Goal: Entertainment & Leisure: Consume media (video, audio)

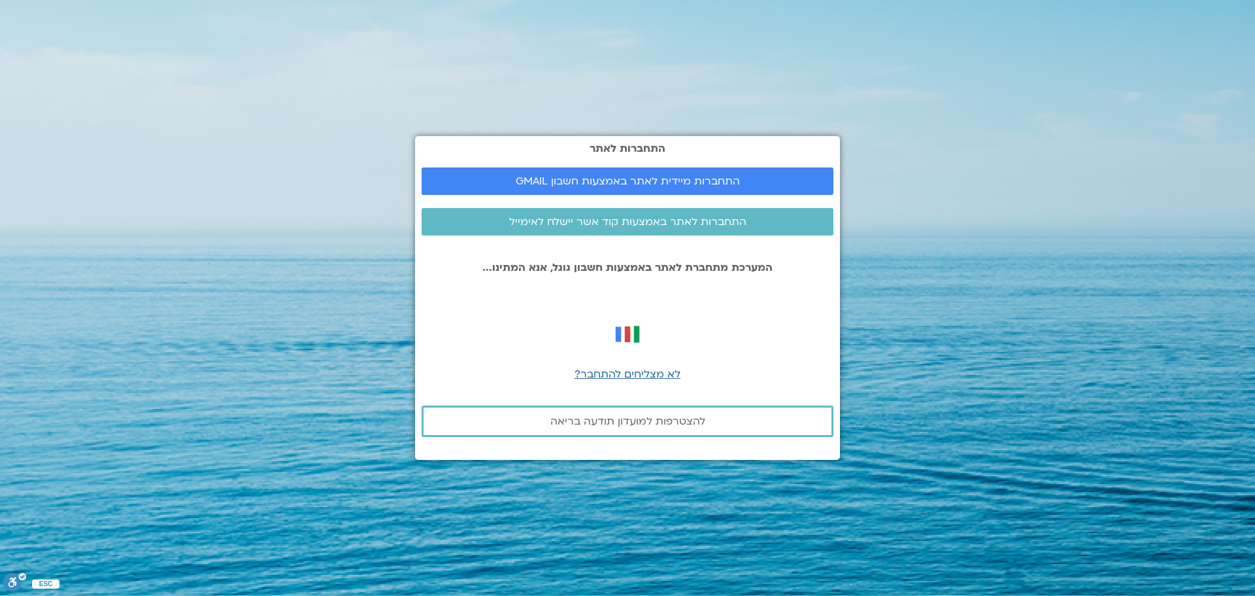
click at [636, 181] on span "התחברות מיידית לאתר באמצעות חשבון GMAIL" at bounding box center [628, 181] width 224 height 12
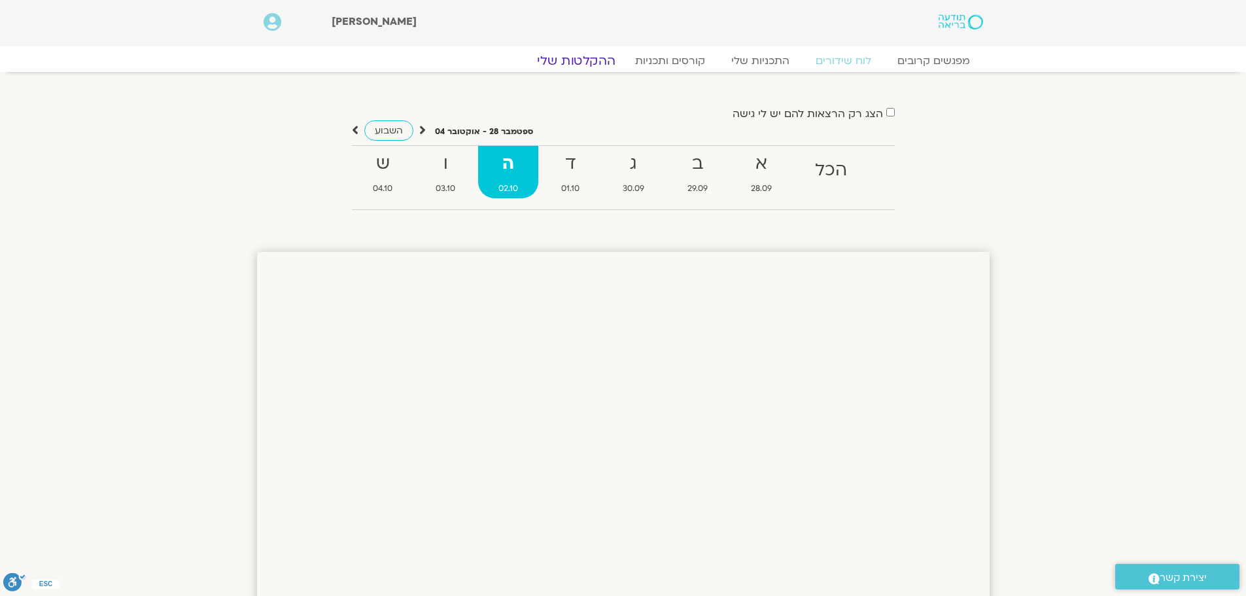
click at [604, 61] on link "ההקלטות שלי" at bounding box center [576, 61] width 110 height 16
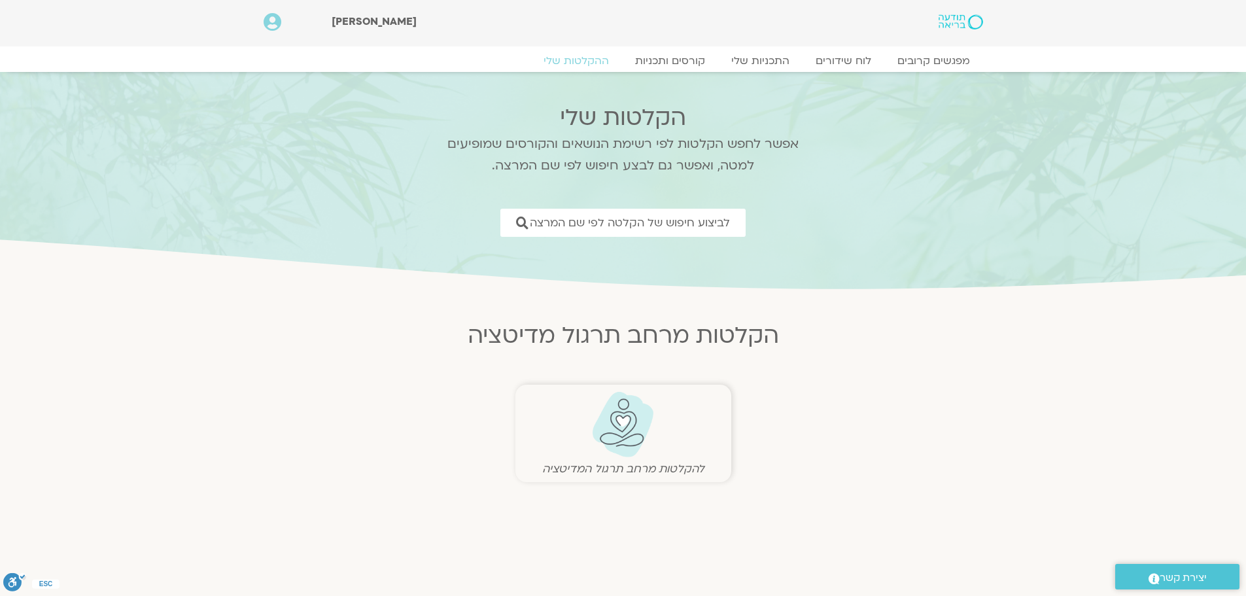
click at [639, 421] on img at bounding box center [622, 424] width 65 height 67
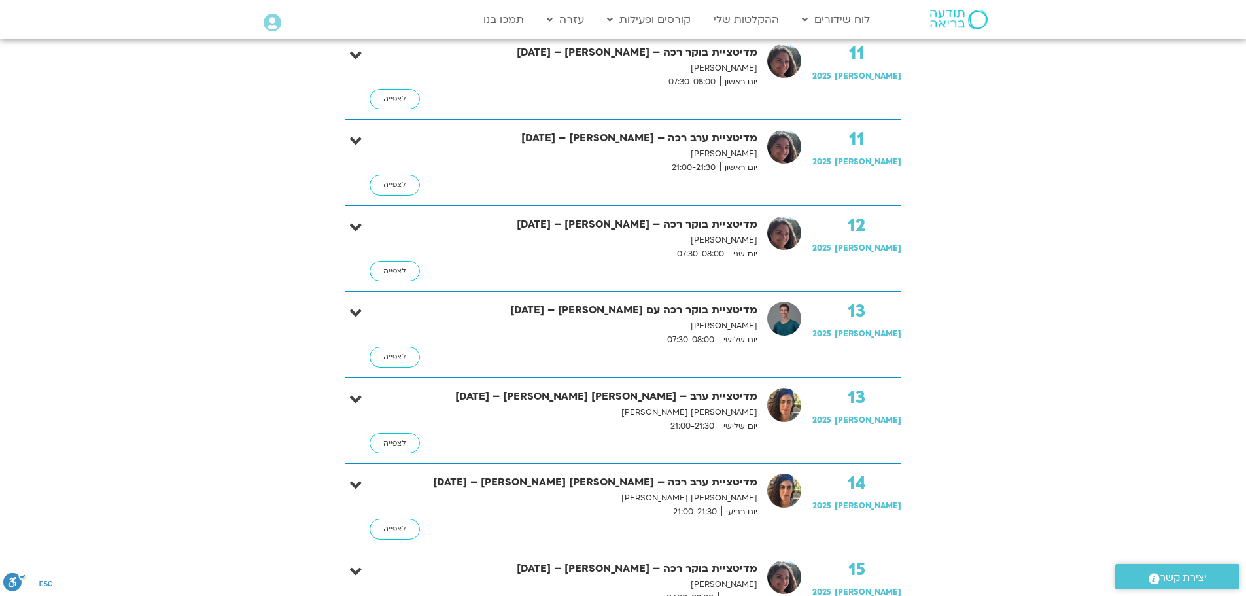
scroll to position [8827, 0]
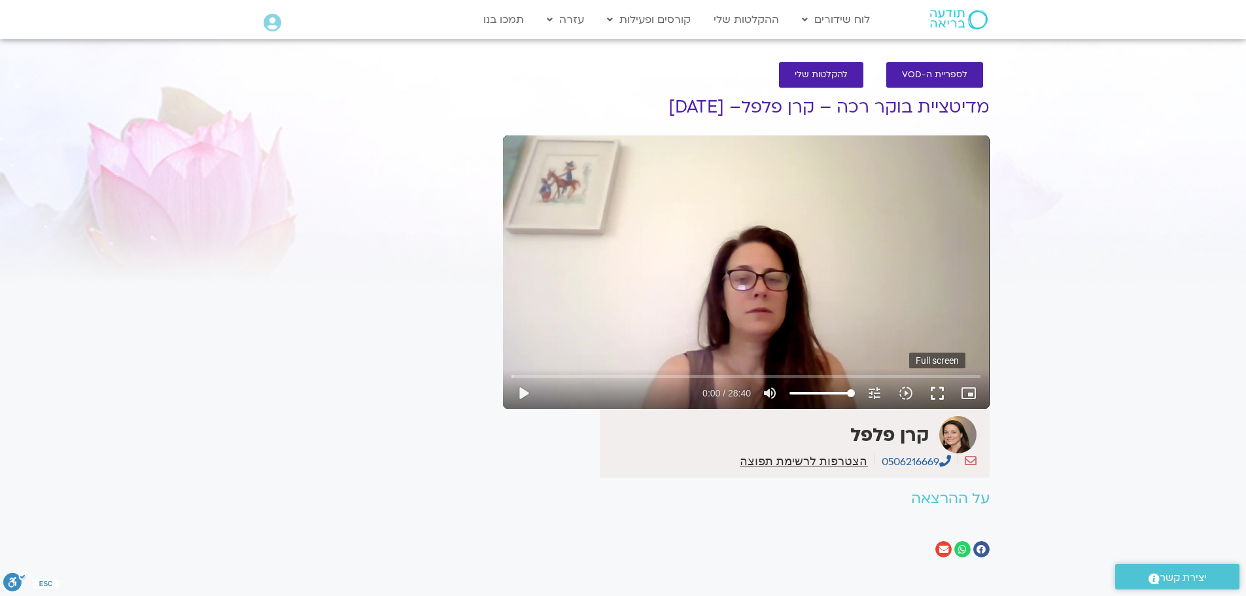
click at [932, 392] on button "fullscreen" at bounding box center [936, 392] width 31 height 31
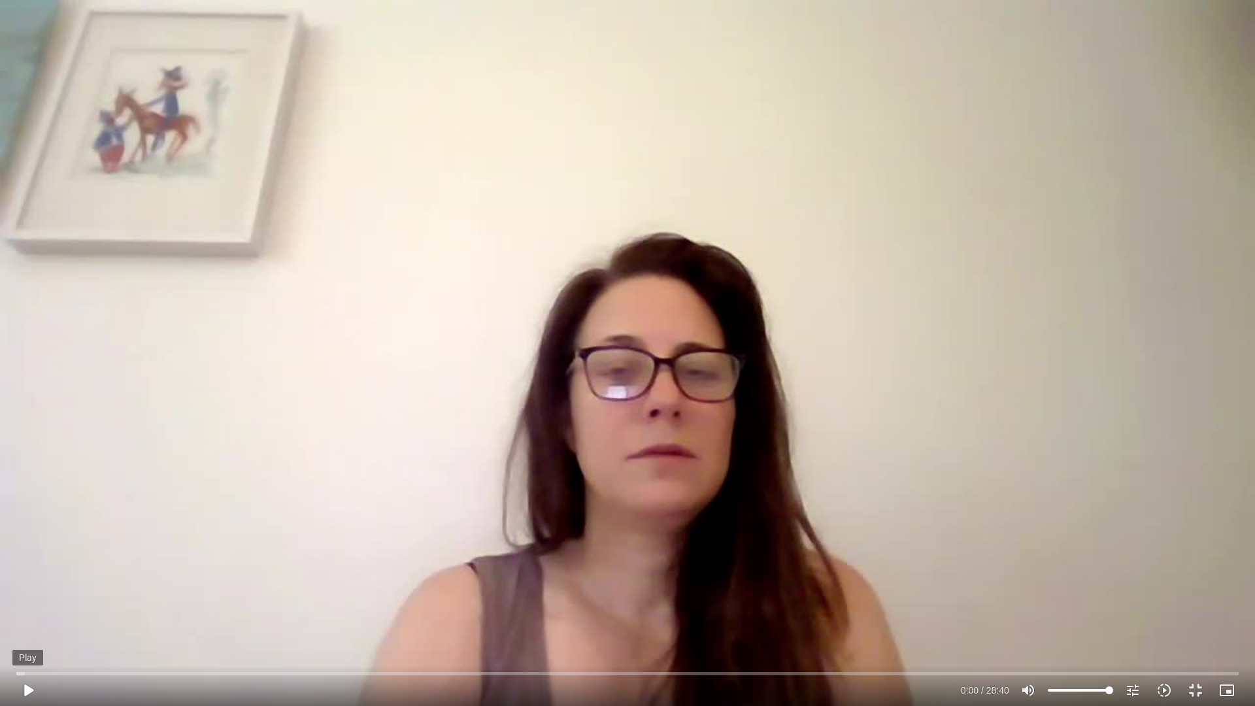
click at [31, 595] on button "play_arrow" at bounding box center [27, 690] width 31 height 31
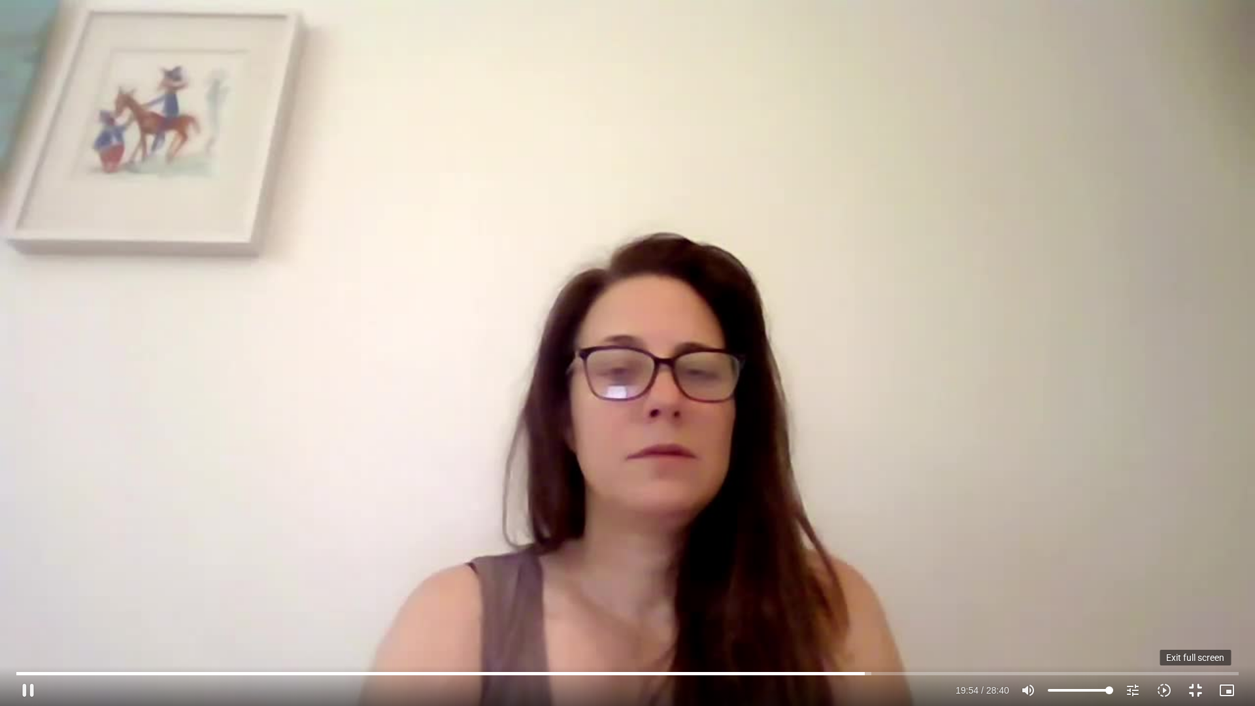
click at [1193, 595] on button "fullscreen_exit" at bounding box center [1195, 690] width 31 height 31
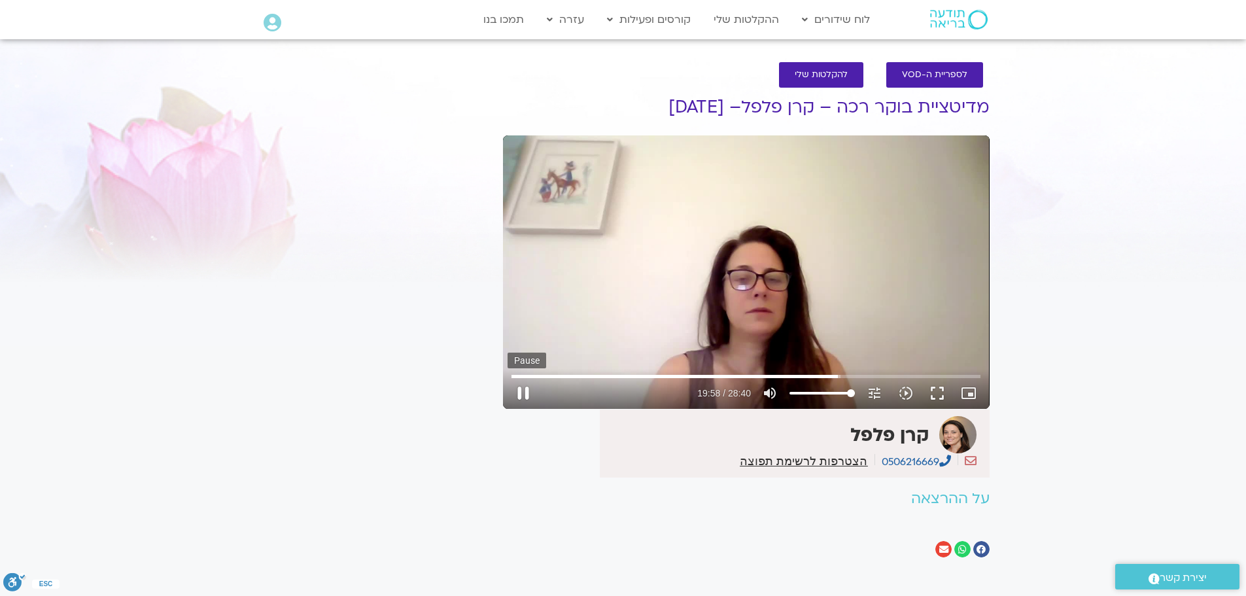
click at [517, 394] on button "pause" at bounding box center [522, 392] width 31 height 31
type input "1198.270488"
